Goal: Navigation & Orientation: Find specific page/section

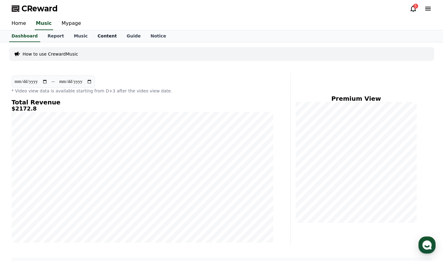
click at [93, 35] on link "Content" at bounding box center [107, 36] width 29 height 12
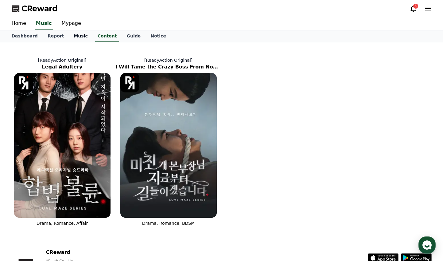
click at [79, 36] on link "Music" at bounding box center [81, 36] width 24 height 12
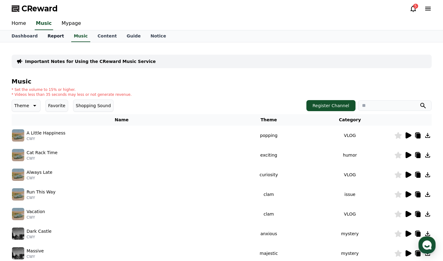
click at [49, 36] on link "Report" at bounding box center [56, 36] width 26 height 12
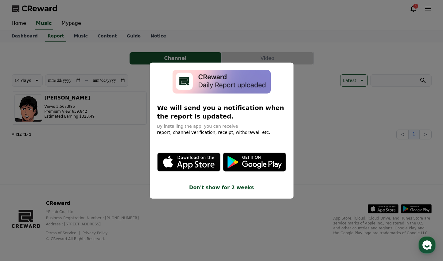
click at [37, 44] on button "close modal" at bounding box center [221, 130] width 443 height 261
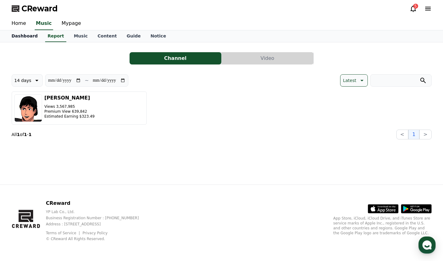
click at [26, 35] on link "Dashboard" at bounding box center [25, 36] width 36 height 12
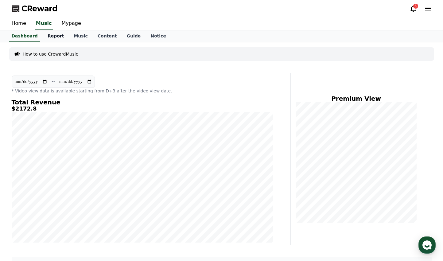
click at [51, 39] on link "Report" at bounding box center [56, 36] width 26 height 12
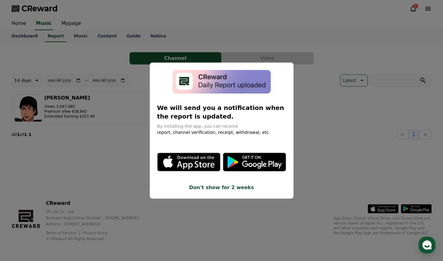
click at [85, 48] on button "close modal" at bounding box center [221, 130] width 443 height 261
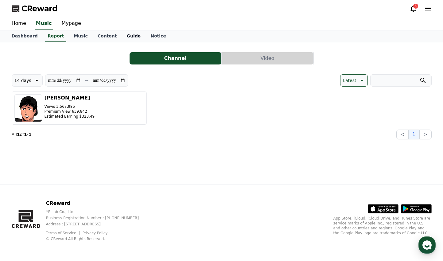
click at [122, 37] on link "Guide" at bounding box center [134, 36] width 24 height 12
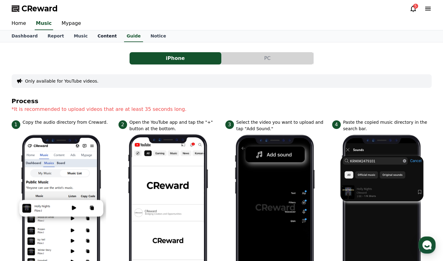
click at [101, 42] on link "Content" at bounding box center [107, 36] width 29 height 12
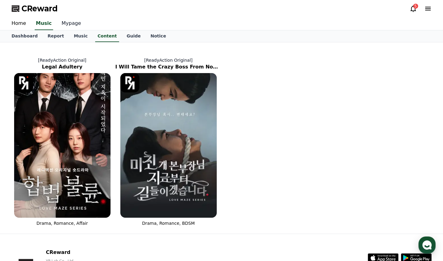
click at [71, 27] on link "Mypage" at bounding box center [71, 23] width 29 height 13
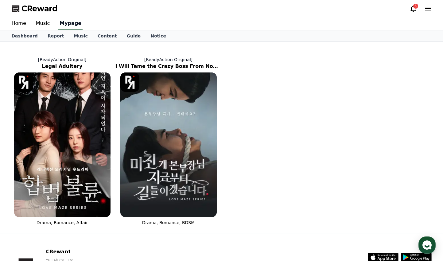
select select "**********"
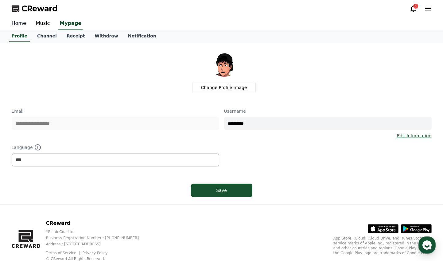
click at [18, 23] on link "Home" at bounding box center [19, 23] width 24 height 13
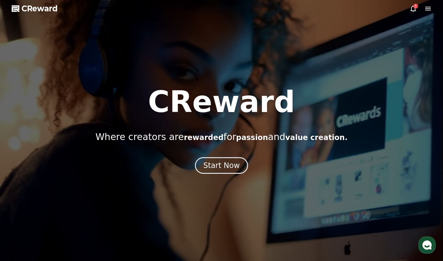
select select "**********"
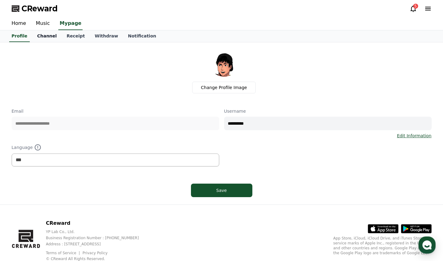
click at [47, 34] on link "Channel" at bounding box center [47, 36] width 30 height 12
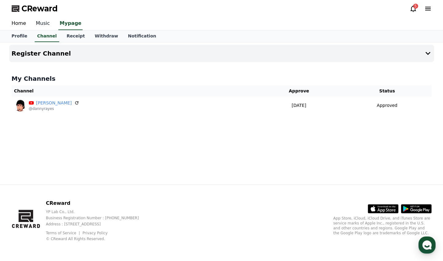
click at [48, 22] on link "Music" at bounding box center [43, 23] width 24 height 13
